Goal: Task Accomplishment & Management: Manage account settings

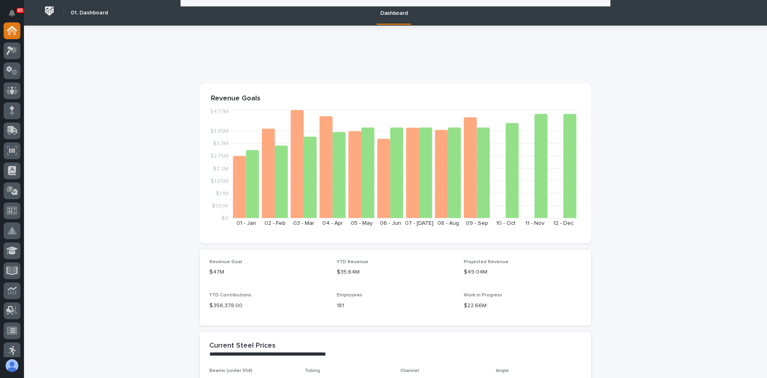
scroll to position [1319, 0]
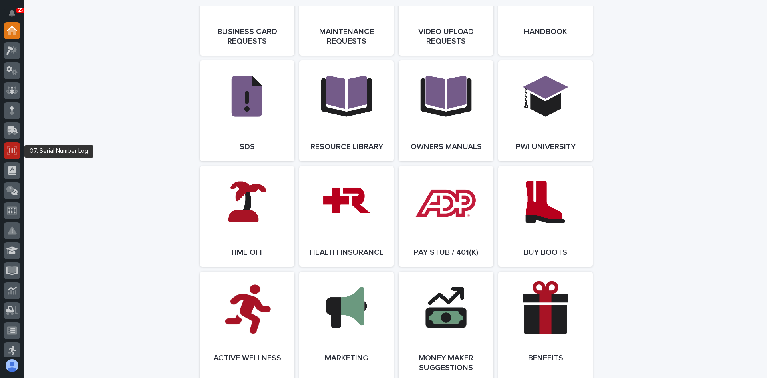
click at [10, 151] on icon at bounding box center [12, 150] width 6 height 5
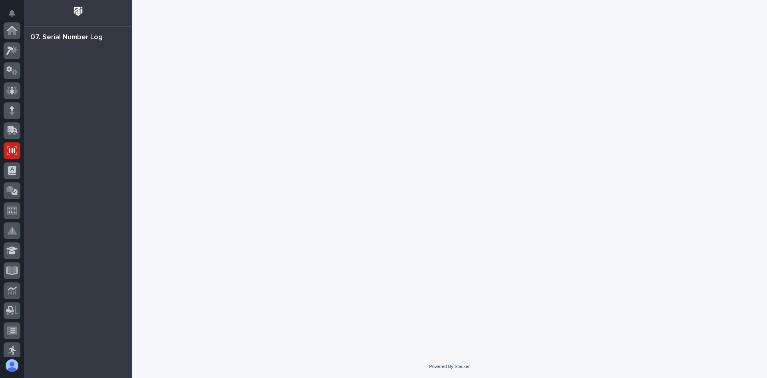
scroll to position [120, 0]
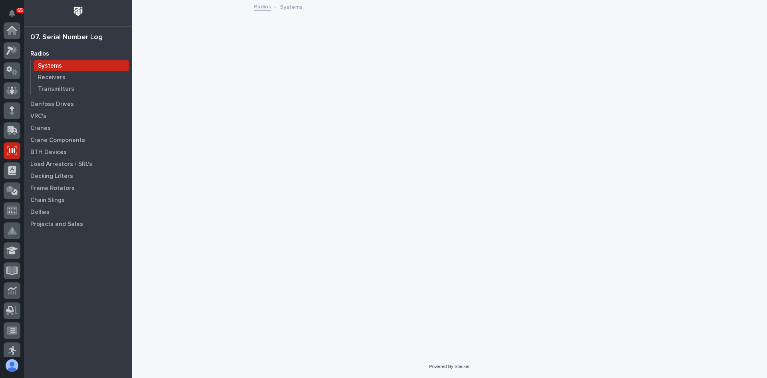
scroll to position [120, 0]
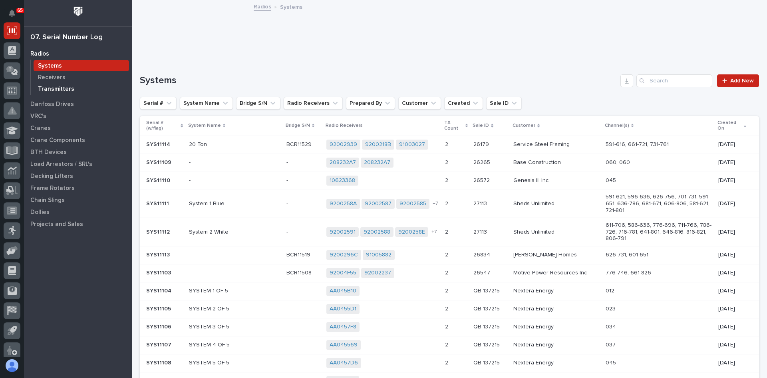
click at [52, 88] on p "Transmitters" at bounding box center [56, 89] width 36 height 7
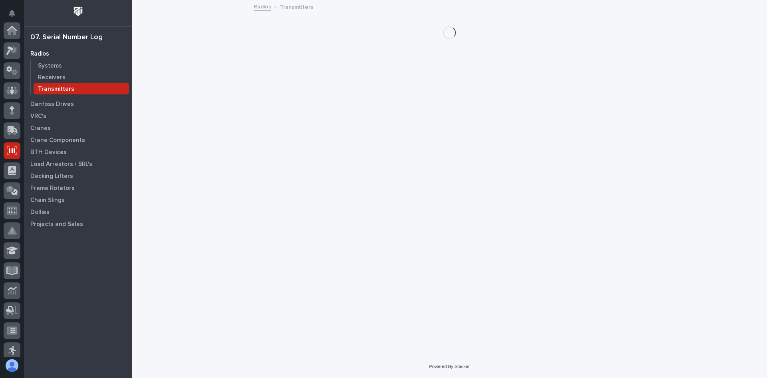
scroll to position [120, 0]
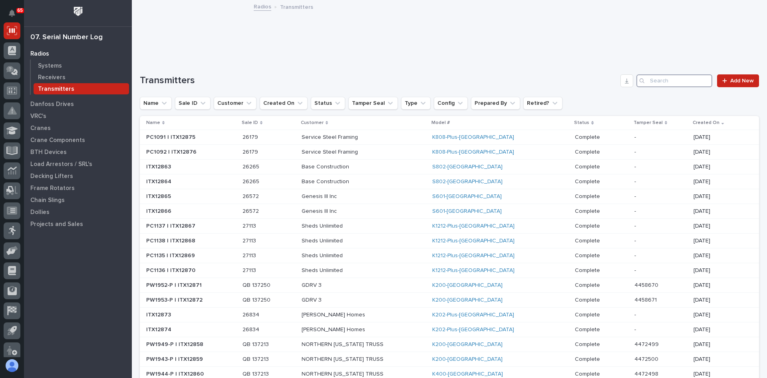
click at [664, 80] on input "Search" at bounding box center [675, 80] width 76 height 13
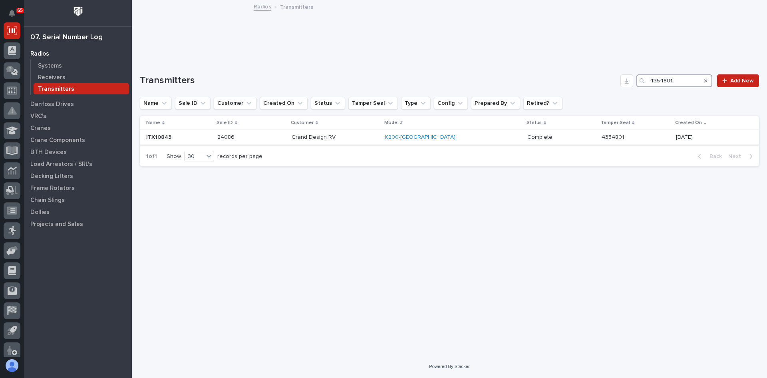
type input "4354801"
click at [379, 137] on p "Grand Design RV" at bounding box center [335, 137] width 87 height 7
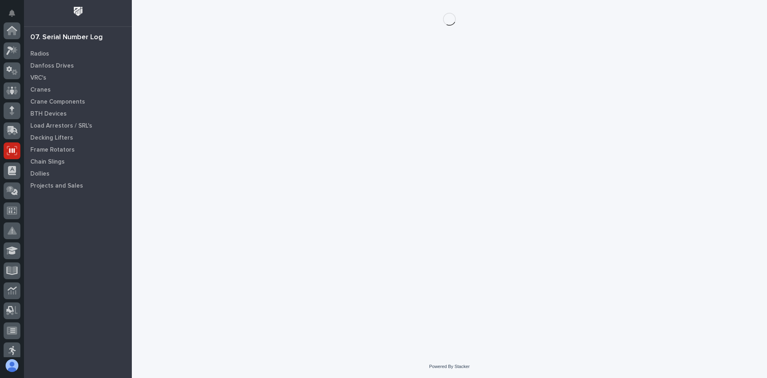
scroll to position [120, 0]
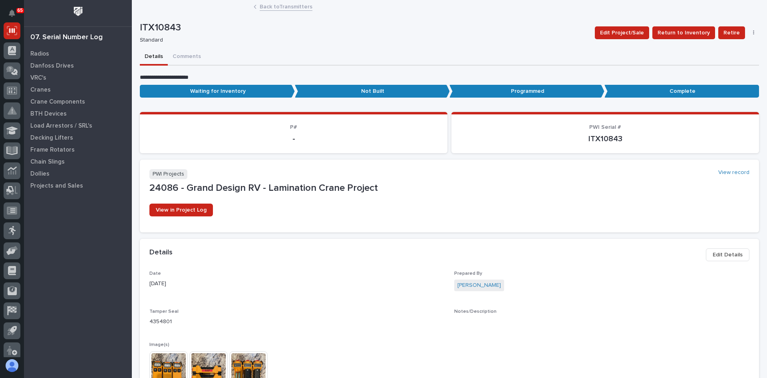
click at [723, 254] on span "Edit Details" at bounding box center [728, 255] width 30 height 10
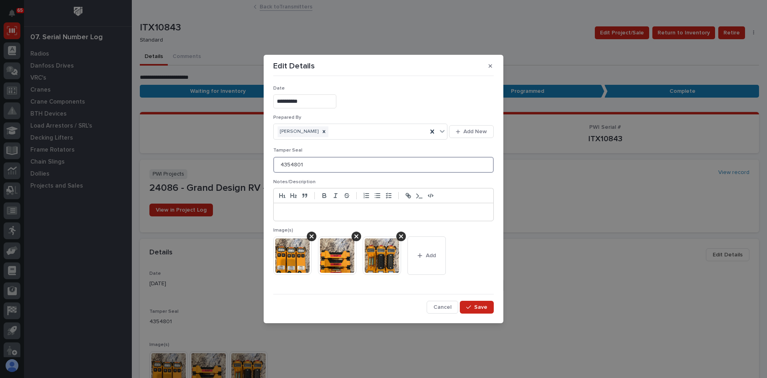
click at [303, 163] on input "4354801" at bounding box center [383, 165] width 221 height 16
type input "4354801 ORG. - 4458672 NEW [DATE]"
click at [287, 211] on p at bounding box center [384, 212] width 208 height 8
click at [486, 306] on span "Save" at bounding box center [480, 306] width 13 height 7
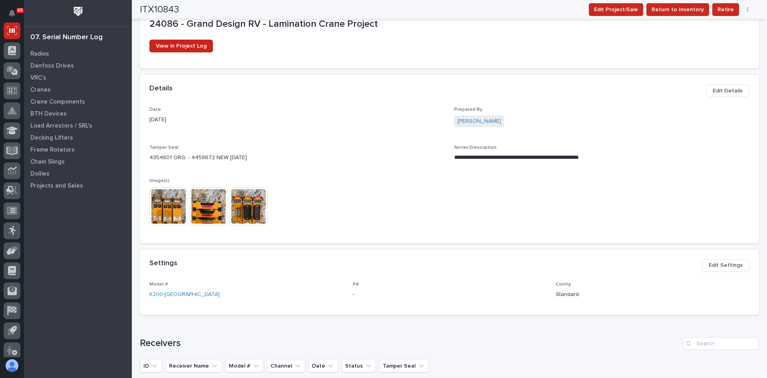
scroll to position [200, 0]
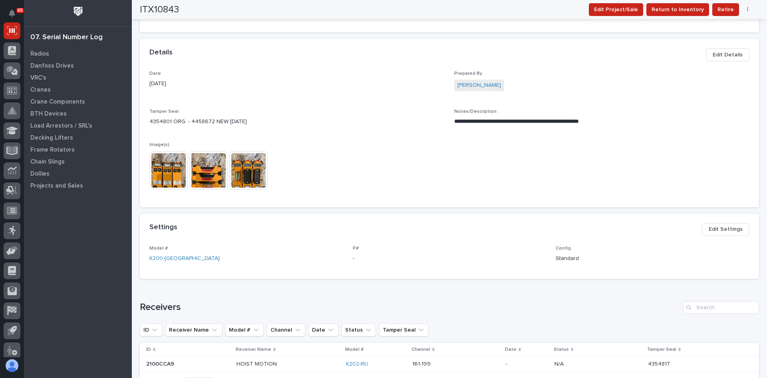
click at [732, 227] on span "Edit Settings" at bounding box center [726, 229] width 34 height 10
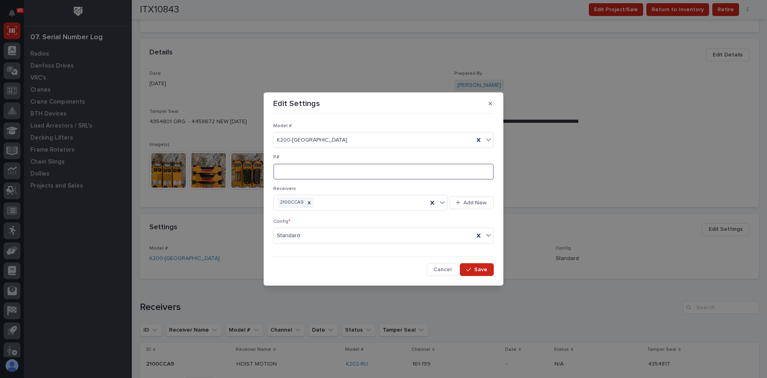
click at [284, 174] on input at bounding box center [383, 171] width 221 height 16
type input "PW1954-P"
click at [484, 271] on span "Save" at bounding box center [480, 269] width 13 height 7
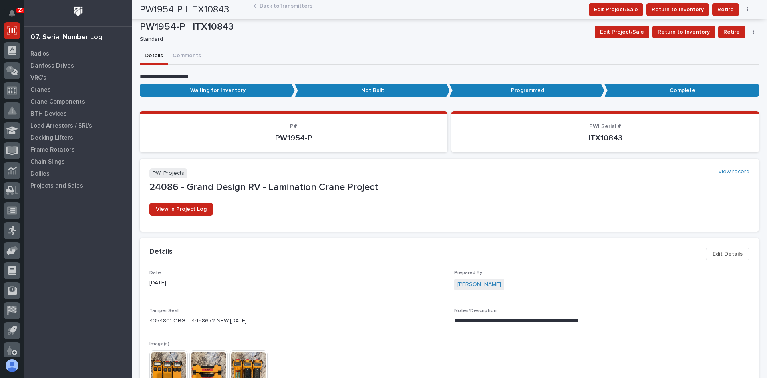
scroll to position [0, 0]
